Goal: Task Accomplishment & Management: Use online tool/utility

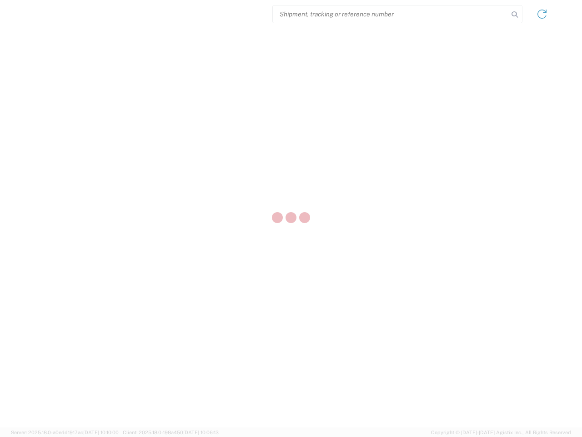
select select "US"
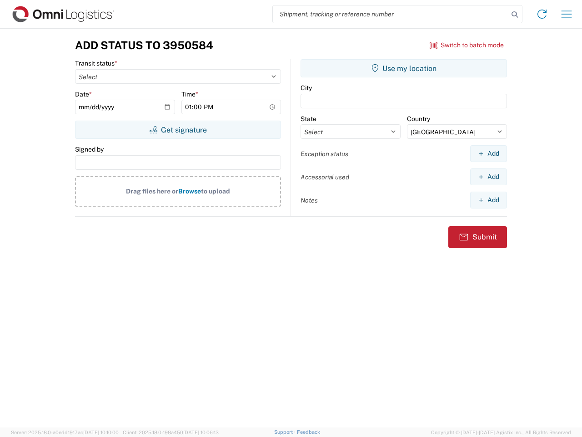
click at [391, 14] on input "search" at bounding box center [391, 13] width 236 height 17
click at [515, 15] on icon at bounding box center [514, 14] width 13 height 13
click at [542, 14] on icon at bounding box center [542, 14] width 15 height 15
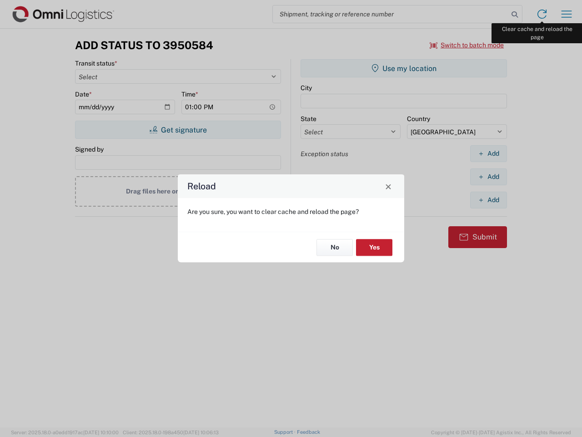
click at [567, 14] on div "Reload Are you sure, you want to clear cache and reload the page? No Yes" at bounding box center [291, 218] width 582 height 437
click at [467, 45] on div "Reload Are you sure, you want to clear cache and reload the page? No Yes" at bounding box center [291, 218] width 582 height 437
click at [178, 130] on div "Reload Are you sure, you want to clear cache and reload the page? No Yes" at bounding box center [291, 218] width 582 height 437
click at [404, 68] on div "Reload Are you sure, you want to clear cache and reload the page? No Yes" at bounding box center [291, 218] width 582 height 437
click at [488, 153] on div "Reload Are you sure, you want to clear cache and reload the page? No Yes" at bounding box center [291, 218] width 582 height 437
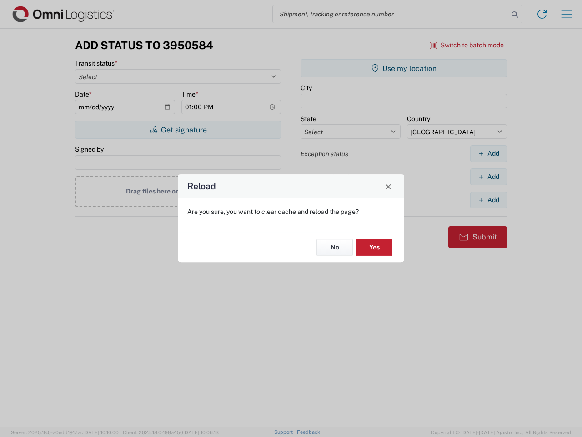
click at [488, 176] on div "Reload Are you sure, you want to clear cache and reload the page? No Yes" at bounding box center [291, 218] width 582 height 437
click at [488, 200] on div "Reload Are you sure, you want to clear cache and reload the page? No Yes" at bounding box center [291, 218] width 582 height 437
